Goal: Find specific page/section: Find specific page/section

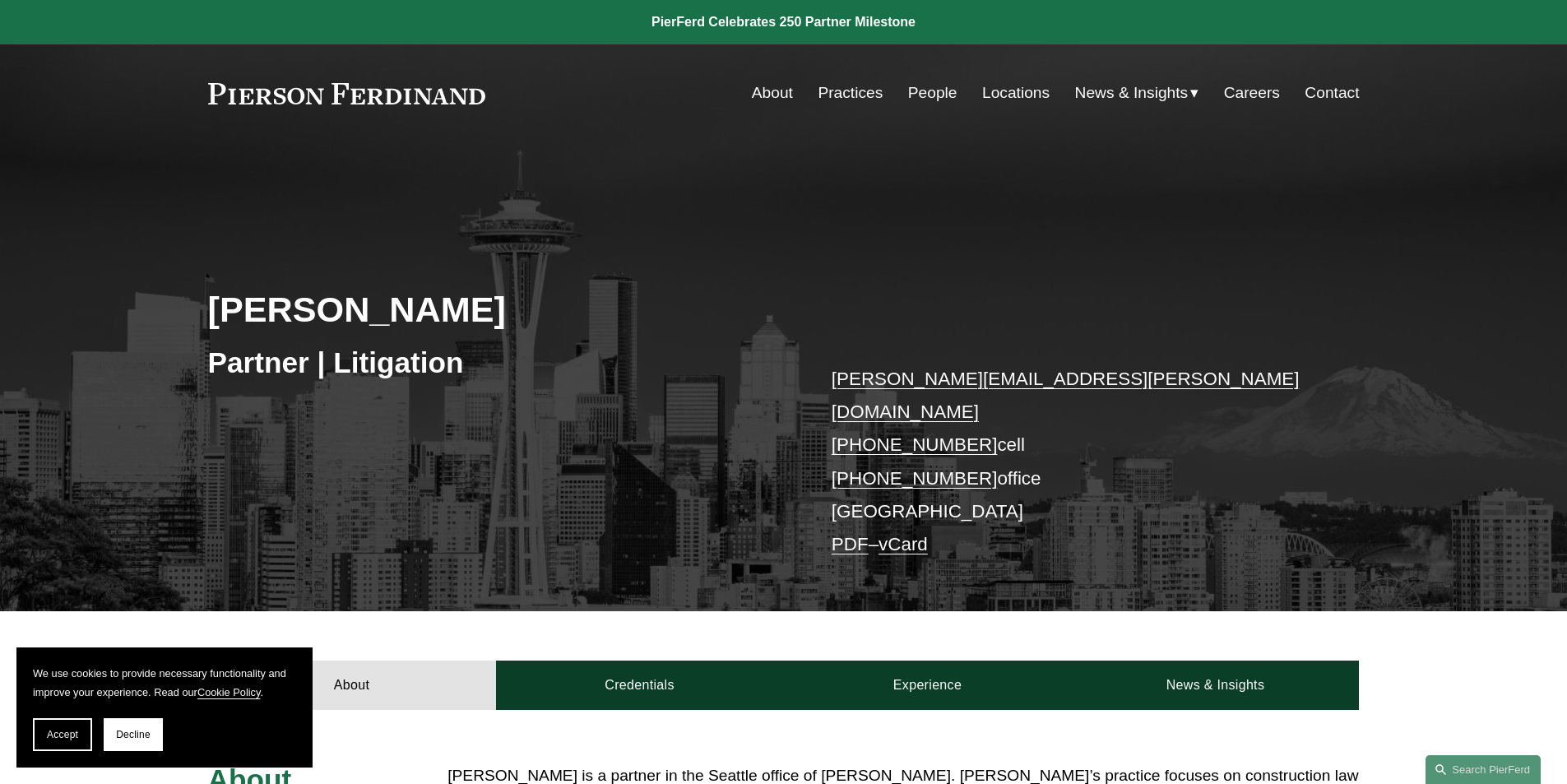
click at [921, 94] on link "People" at bounding box center [933, 93] width 49 height 31
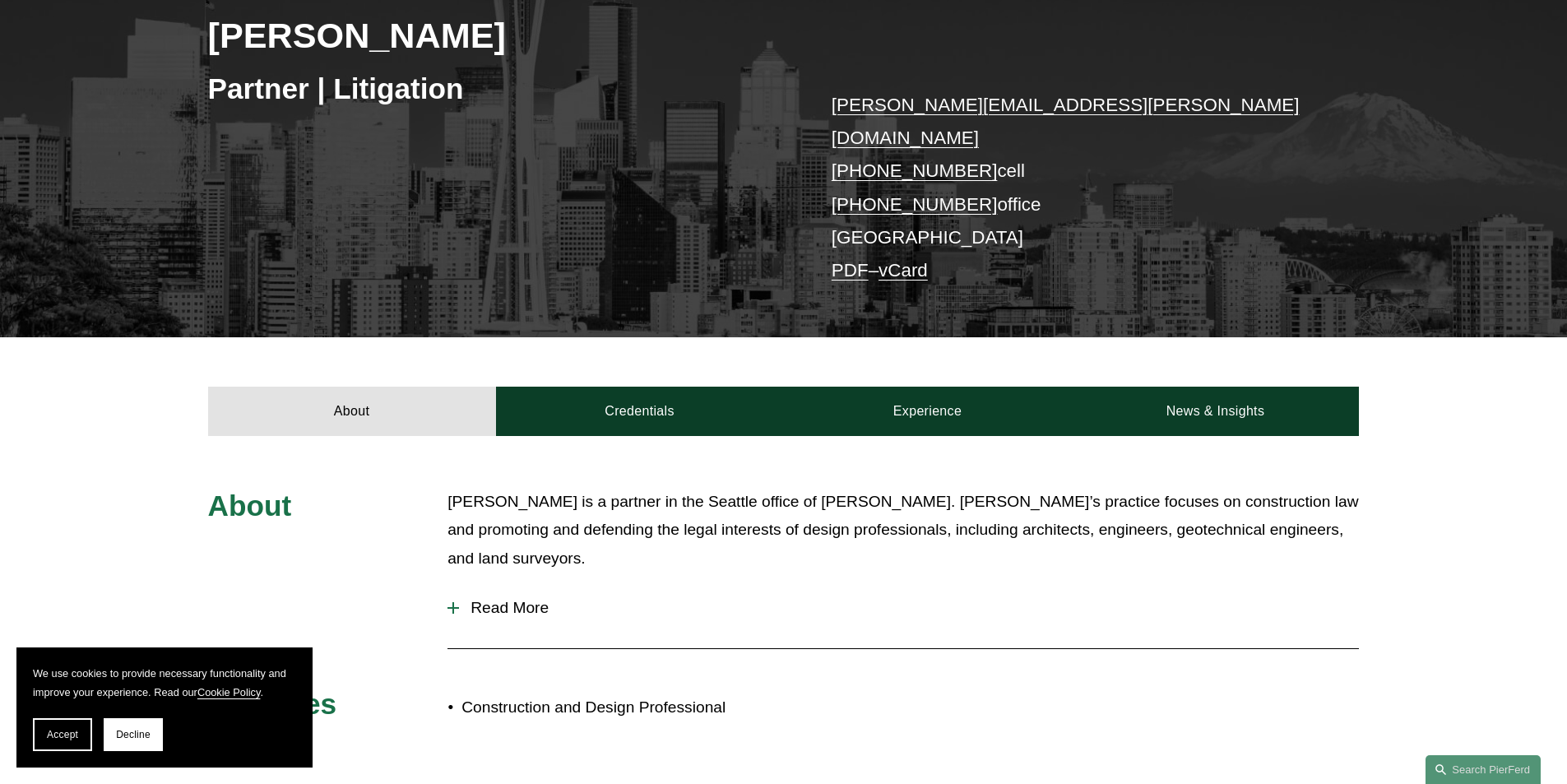
scroll to position [629, 0]
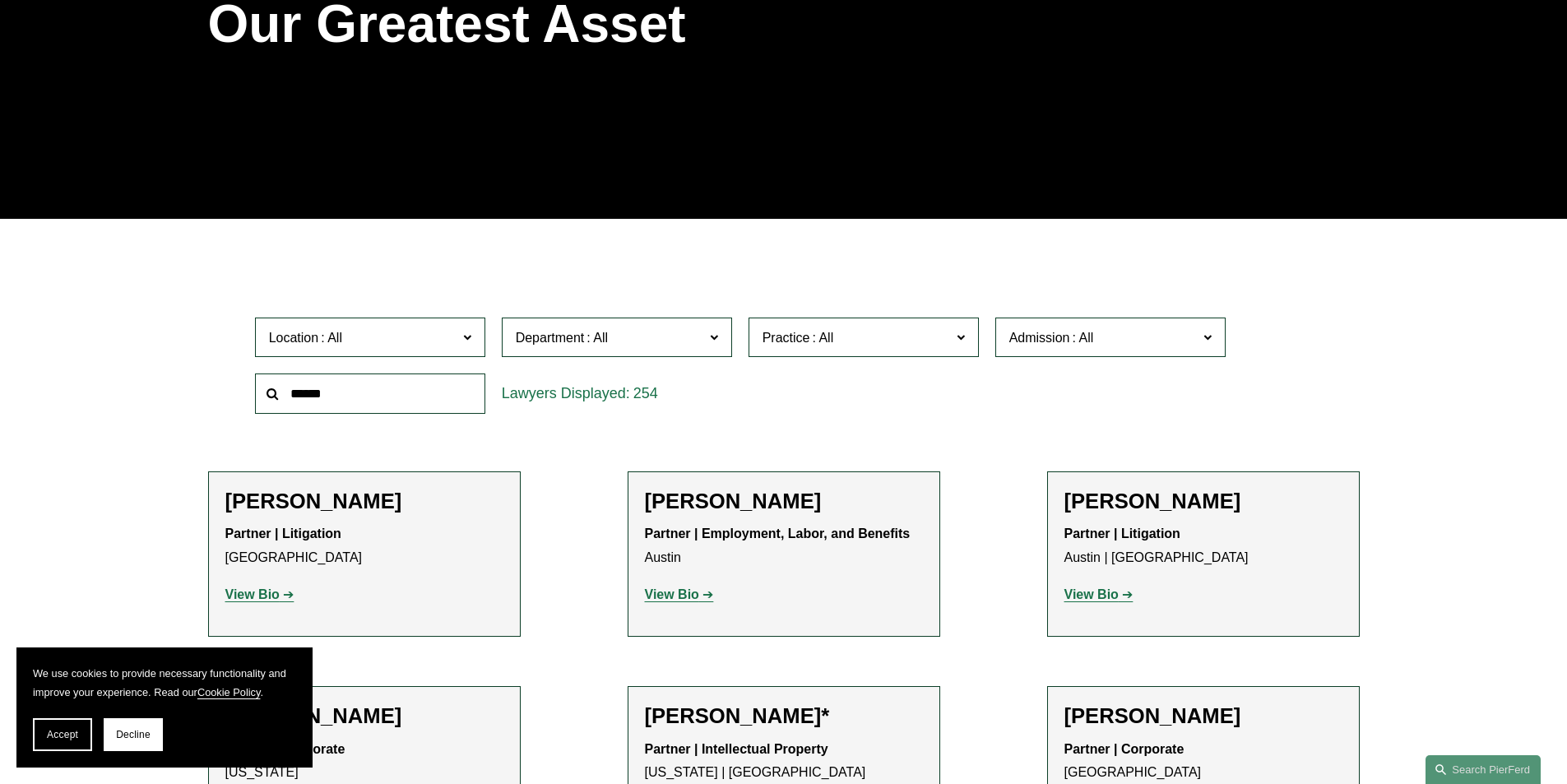
scroll to position [411, 0]
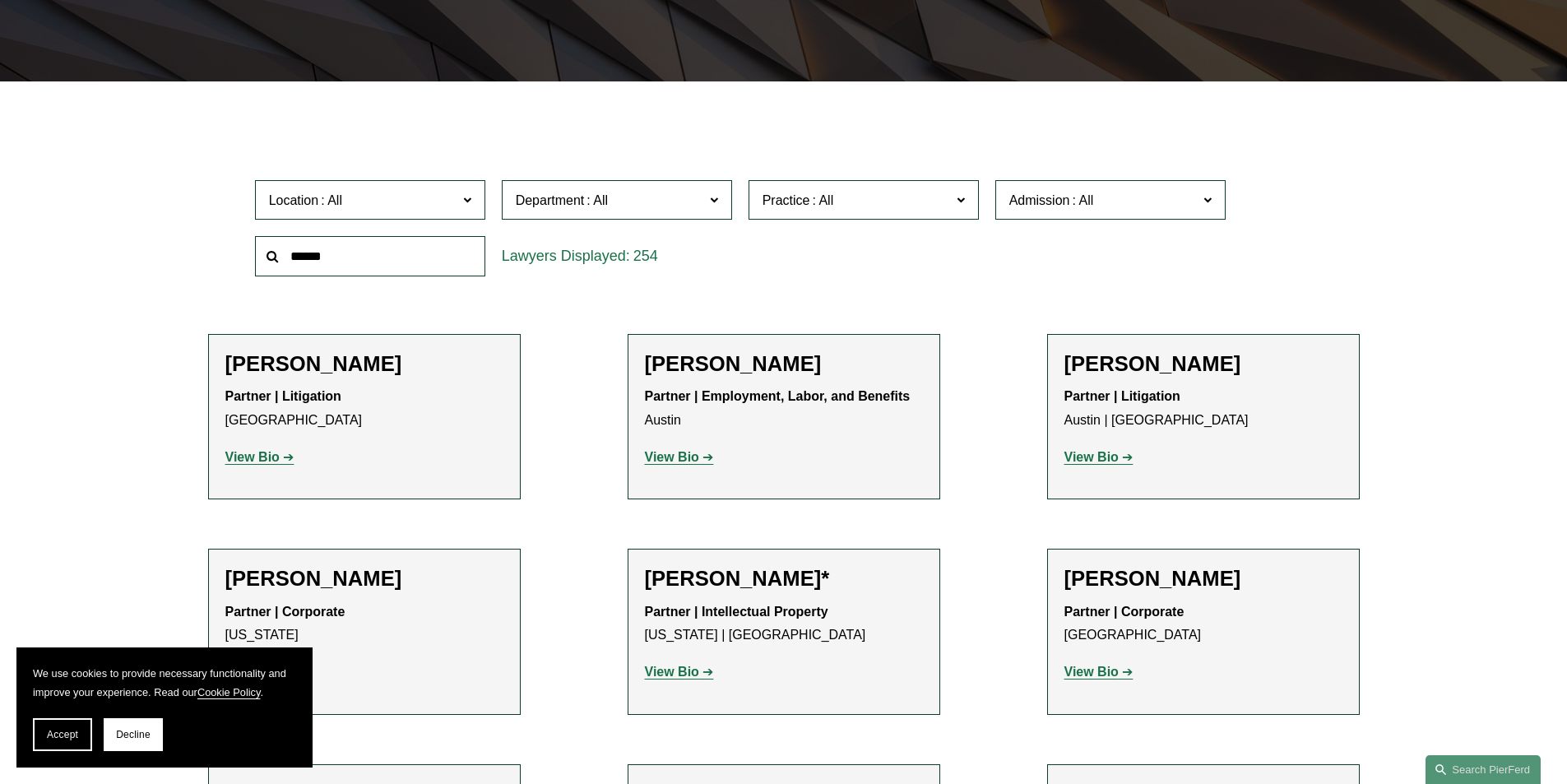
click at [399, 257] on input "text" at bounding box center [370, 256] width 230 height 41
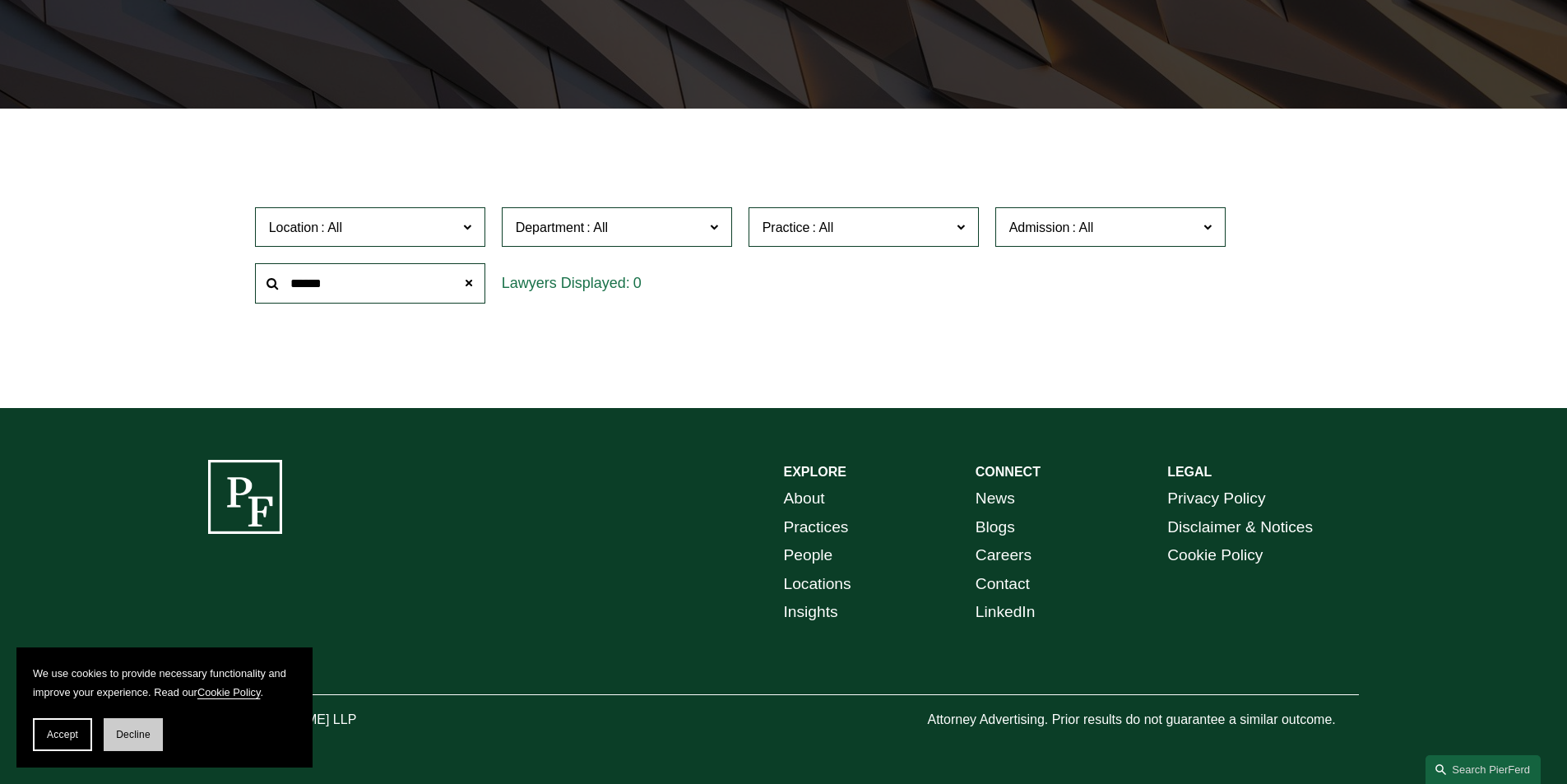
click at [144, 740] on button "Decline" at bounding box center [133, 735] width 59 height 33
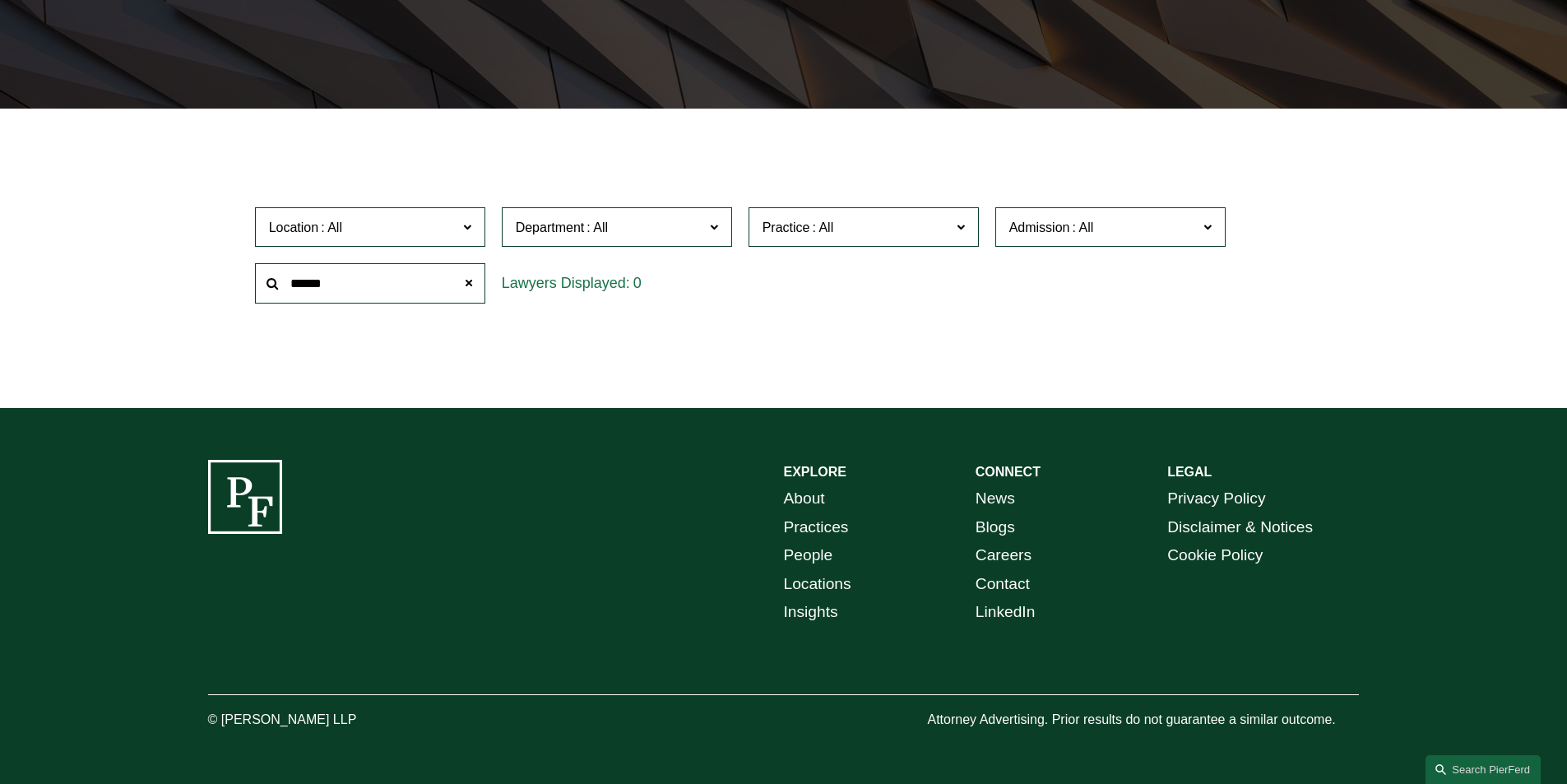
drag, startPoint x: 325, startPoint y: 283, endPoint x: 198, endPoint y: 296, distance: 127.7
click at [198, 296] on ul "Filter Location All [GEOGRAPHIC_DATA] [GEOGRAPHIC_DATA] [GEOGRAPHIC_DATA] [GEOG…" at bounding box center [784, 256] width 1245 height 211
type input "*"
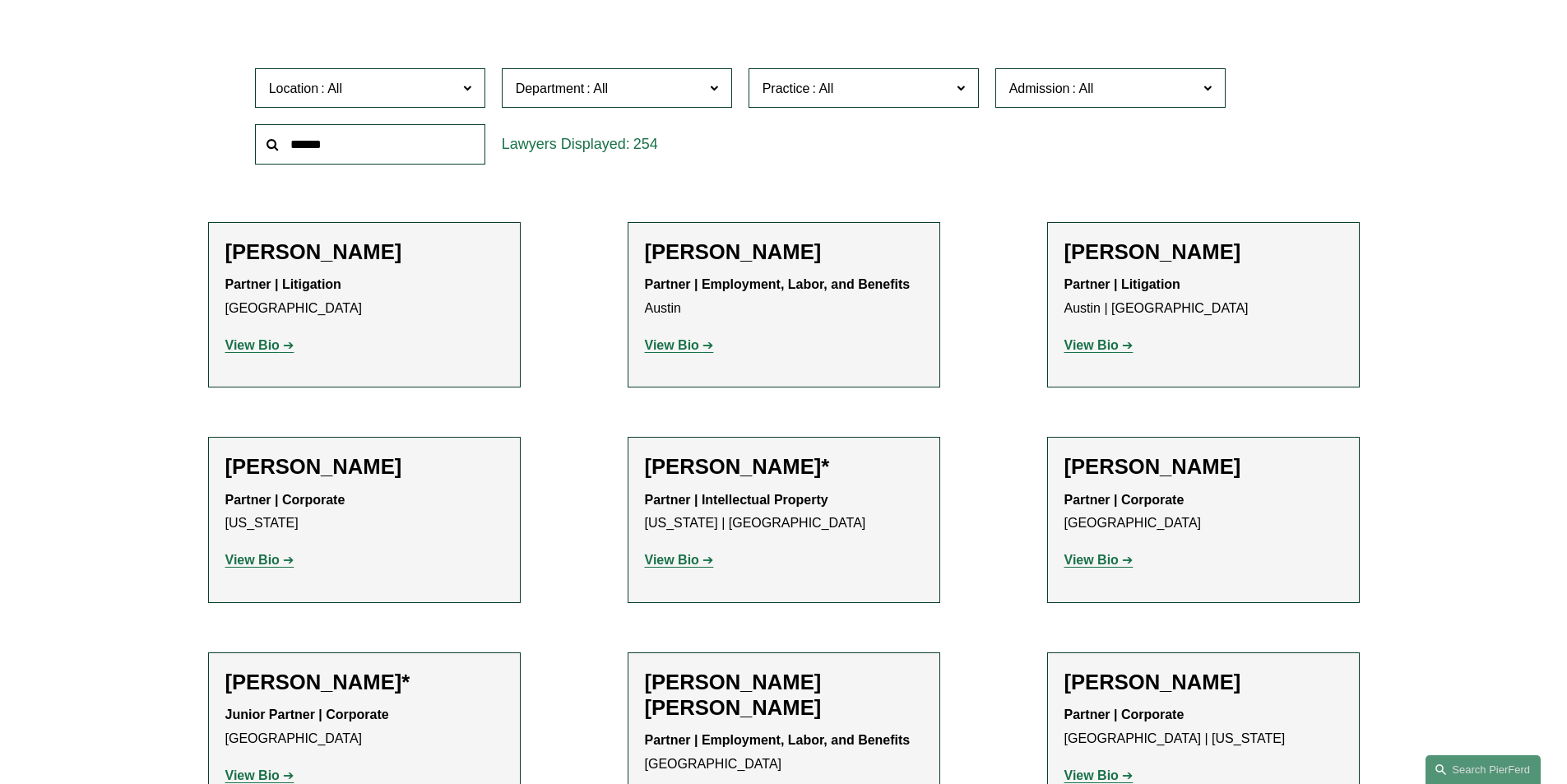
scroll to position [0, 0]
